Goal: Check status: Check status

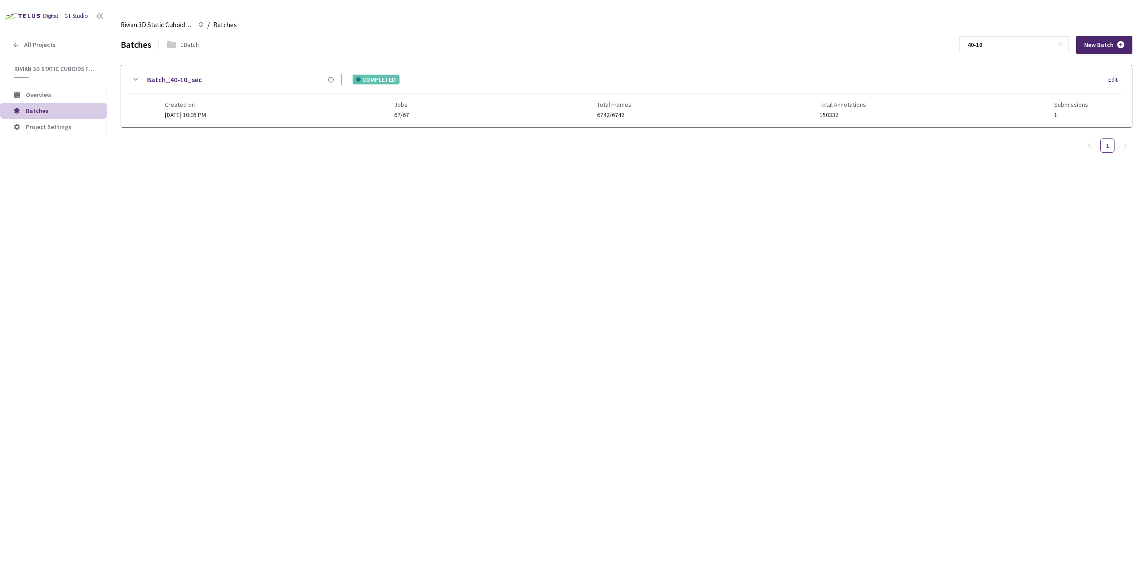
click at [213, 84] on div "Batch_40-10_sec" at bounding box center [241, 79] width 201 height 11
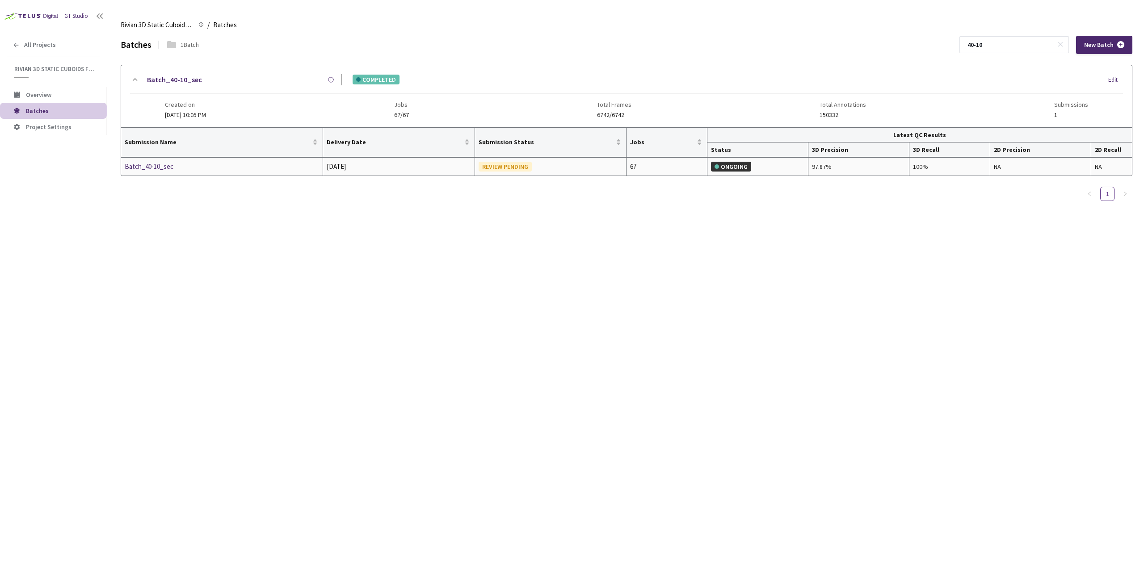
click at [149, 167] on div "Batch_40-10_sec" at bounding box center [172, 166] width 95 height 11
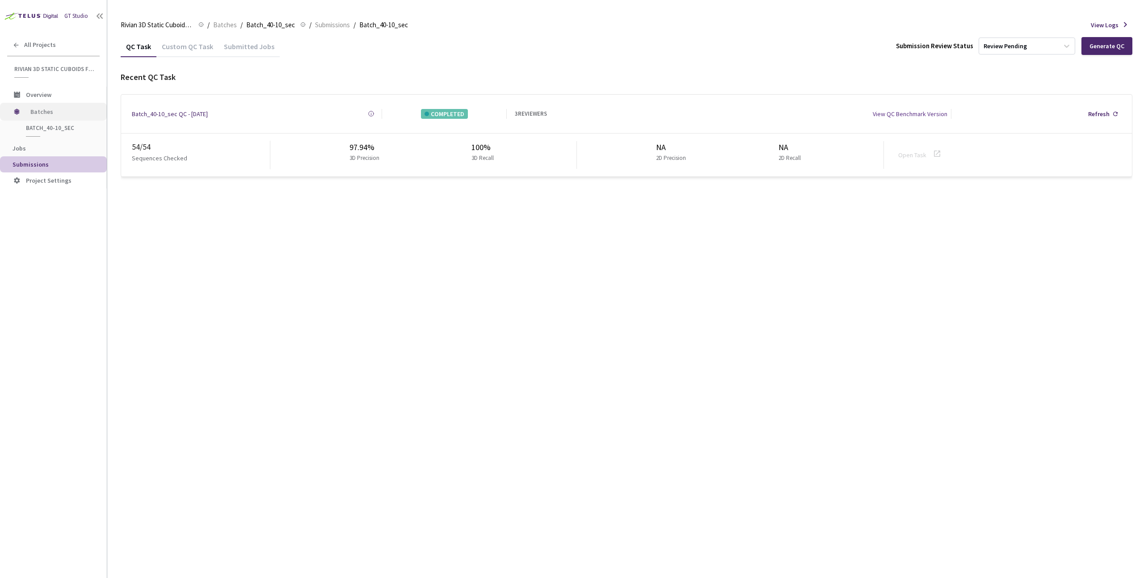
click at [44, 115] on span "Batches" at bounding box center [60, 112] width 61 height 18
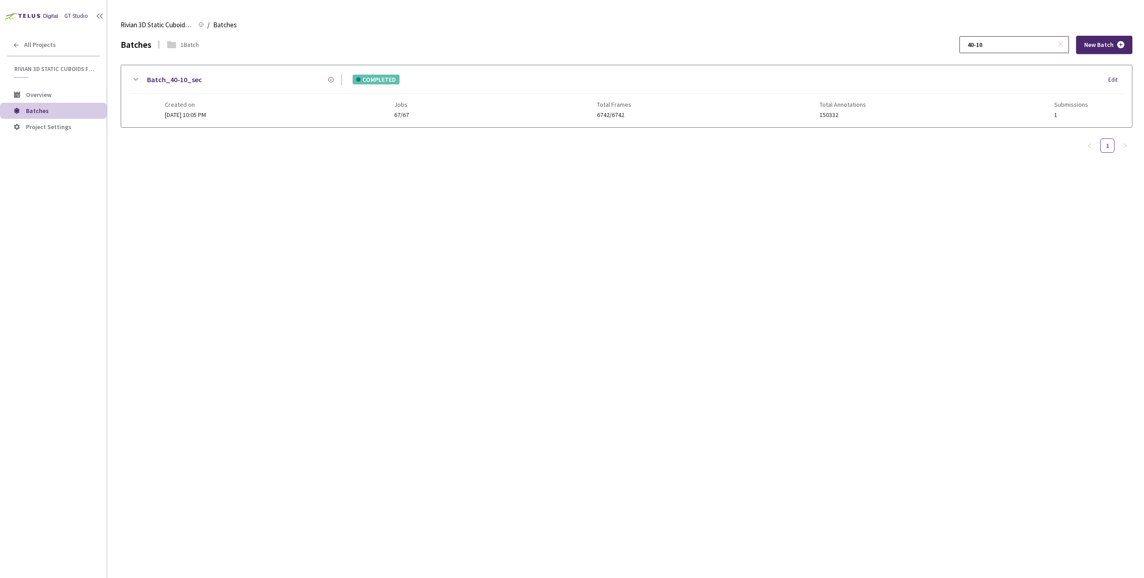
click at [993, 46] on input "40-10" at bounding box center [1010, 45] width 95 height 16
type input "41-10"
click at [216, 69] on div "Batch_41-10_sec COMPLETED Edit Created on 24 Sep, 2025 at 2:47 AM Jobs 67/67 To…" at bounding box center [626, 96] width 1011 height 62
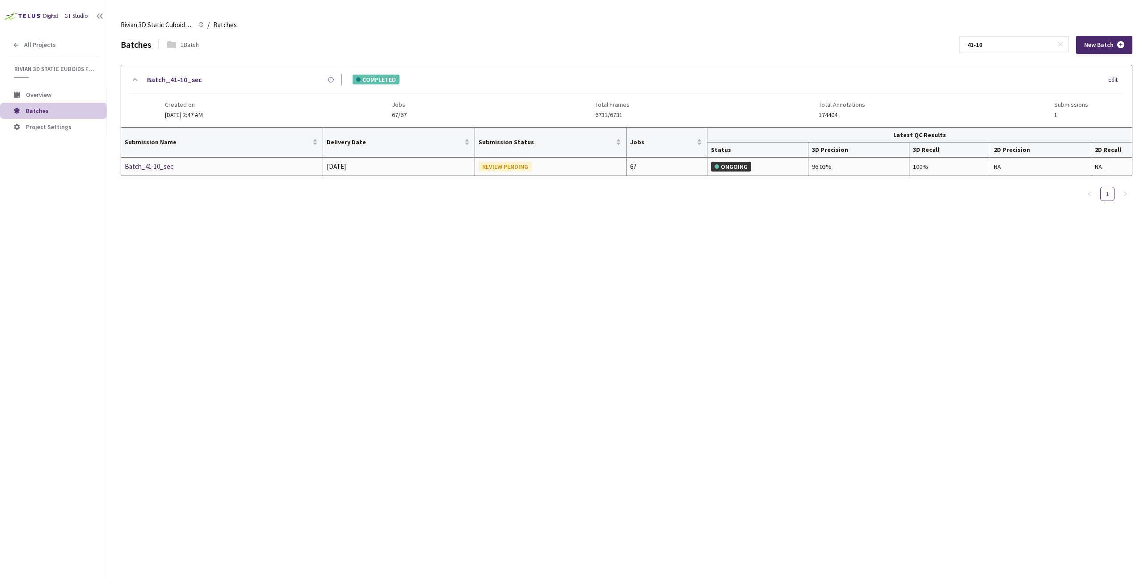
click at [144, 169] on div "Batch_41-10_sec" at bounding box center [172, 166] width 95 height 11
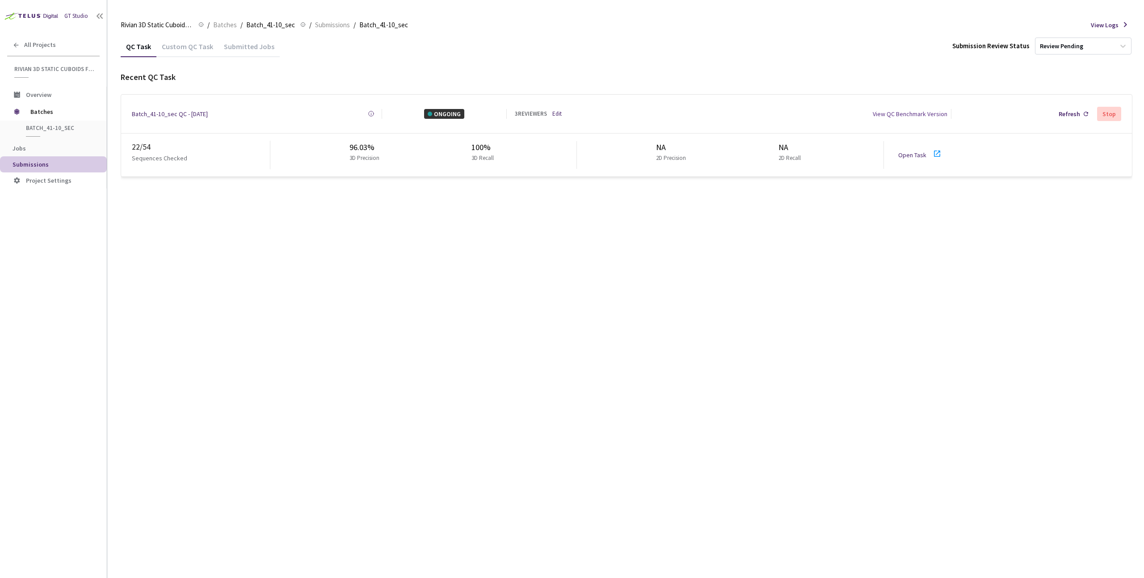
click at [554, 112] on link "Edit" at bounding box center [557, 114] width 9 height 9
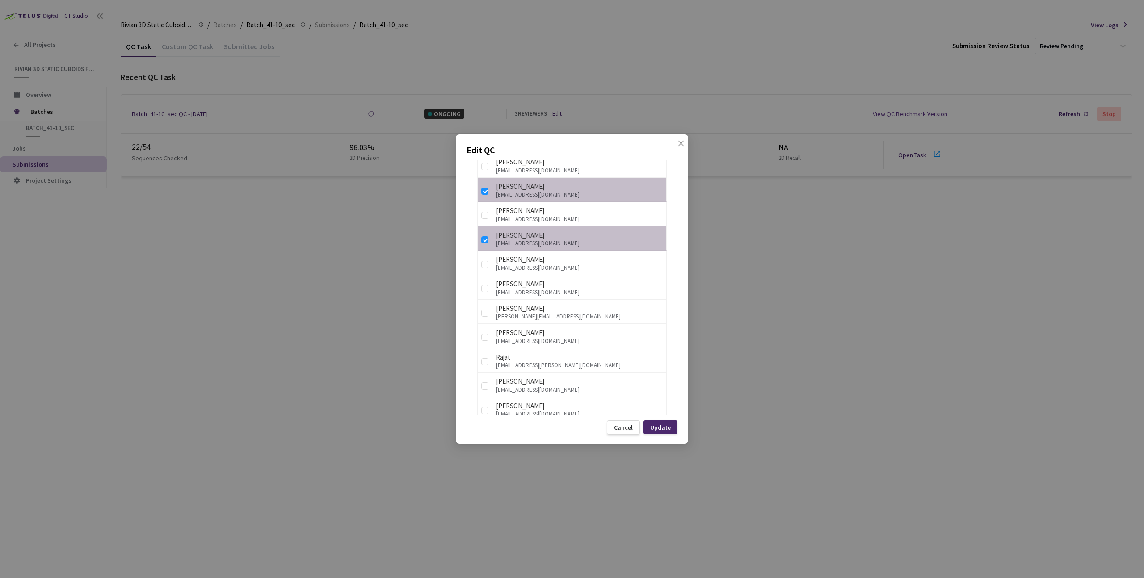
scroll to position [1288, 0]
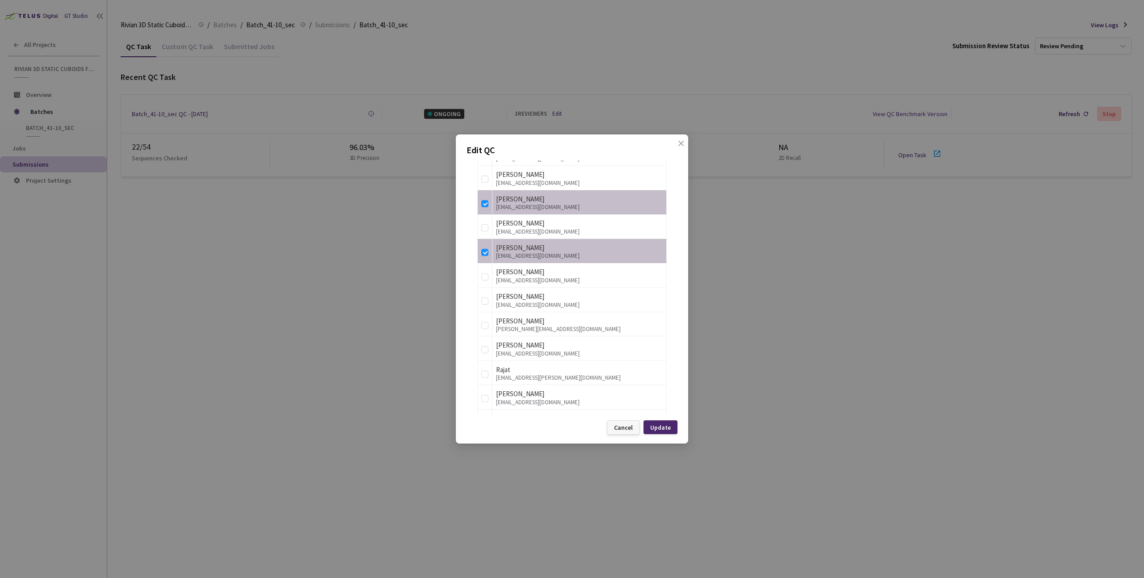
click at [631, 430] on div "Cancel" at bounding box center [623, 427] width 19 height 7
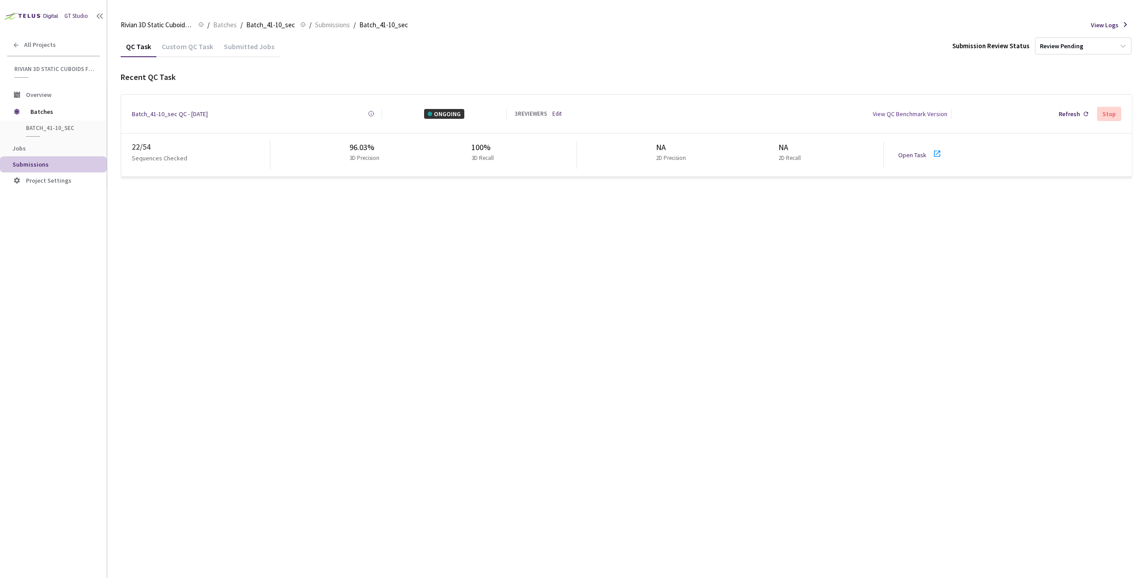
click at [913, 151] on link "Open Task" at bounding box center [913, 155] width 28 height 8
click at [919, 151] on link "Open Task" at bounding box center [913, 155] width 28 height 8
